Goal: Information Seeking & Learning: Learn about a topic

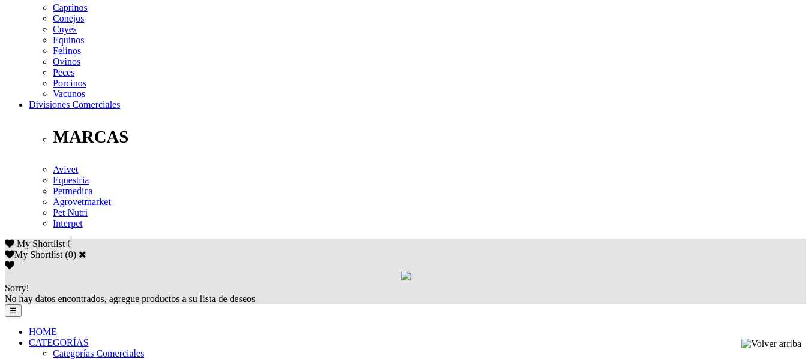
scroll to position [563, 0]
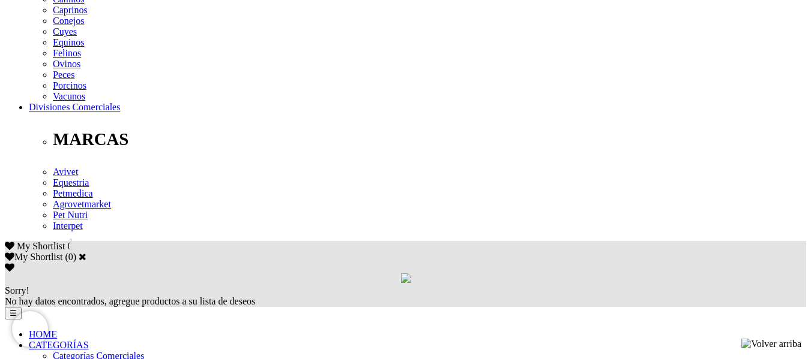
drag, startPoint x: 817, startPoint y: 46, endPoint x: 819, endPoint y: 176, distance: 130.8
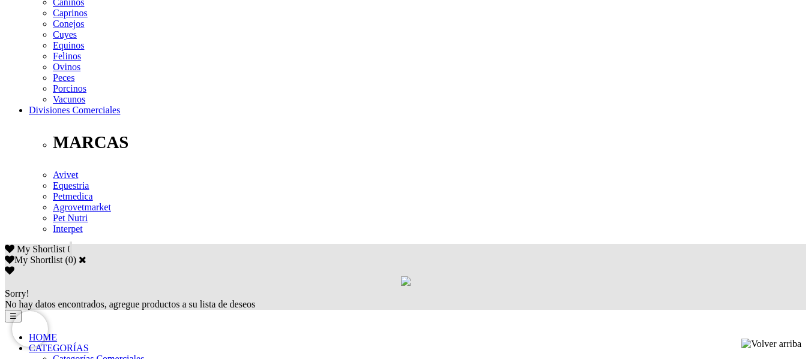
drag, startPoint x: 172, startPoint y: 152, endPoint x: 272, endPoint y: 178, distance: 102.9
copy p "[MEDICAL_DATA] inhibe la incorporación del [MEDICAL_DATA] en las membranas celu…"
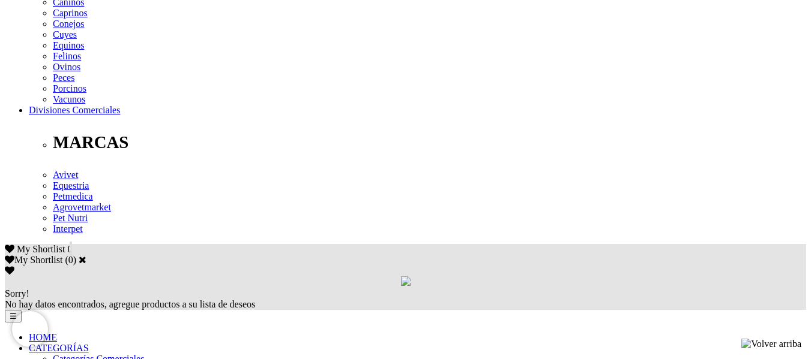
drag, startPoint x: 74, startPoint y: 82, endPoint x: 409, endPoint y: 100, distance: 335.3
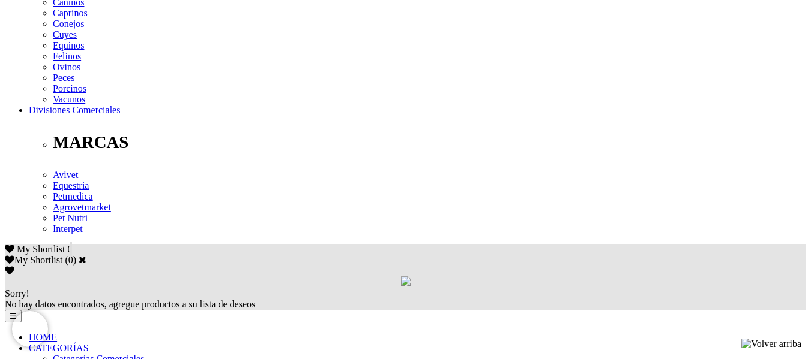
copy p "Tratamiento y control de la [MEDICAL_DATA] asociada a infecciones de [MEDICAL_D…"
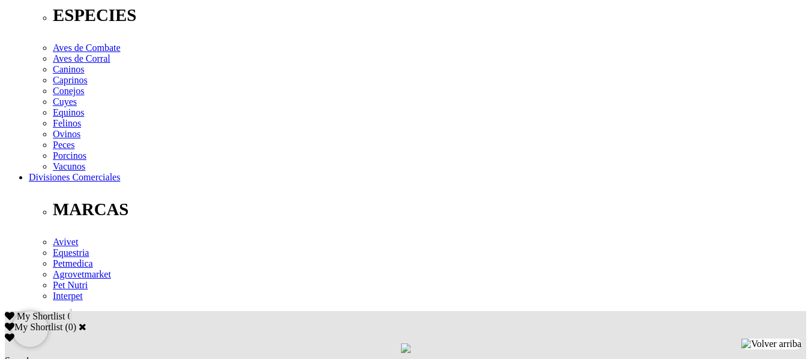
scroll to position [491, 0]
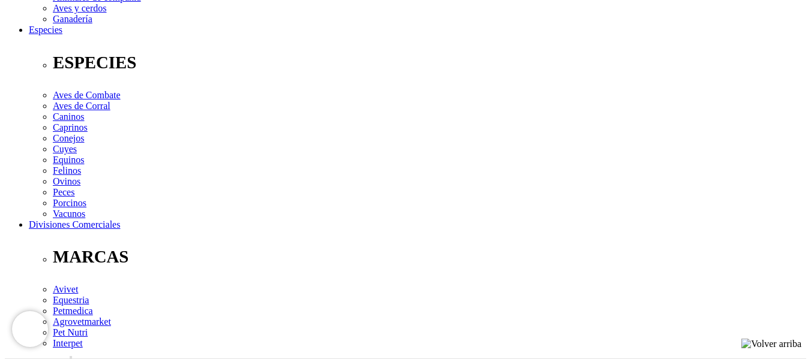
scroll to position [443, 0]
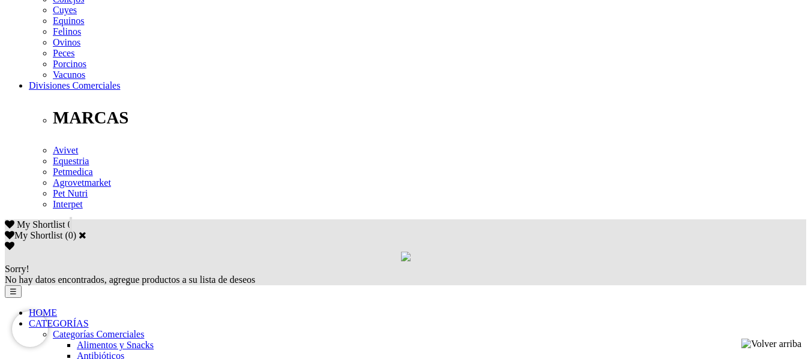
scroll to position [583, 0]
